Goal: Information Seeking & Learning: Learn about a topic

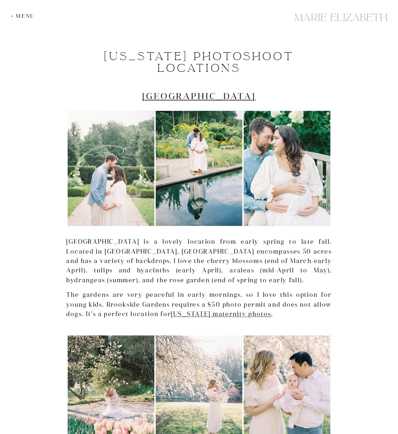
scroll to position [510, 0]
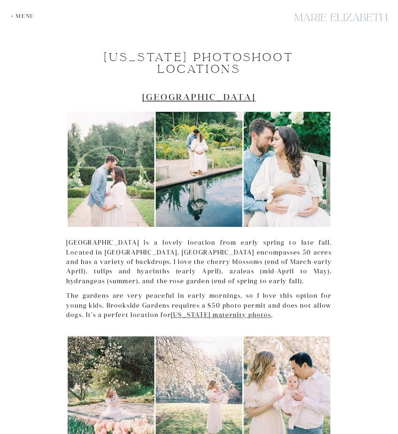
click at [198, 92] on link "[GEOGRAPHIC_DATA]" at bounding box center [198, 97] width 113 height 11
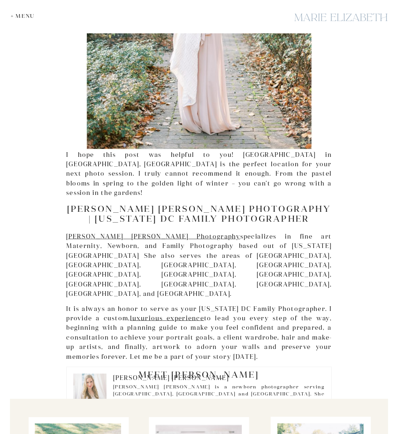
scroll to position [3889, 0]
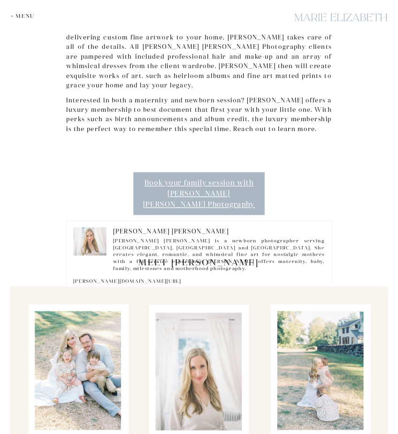
scroll to position [2653, 0]
